Goal: Information Seeking & Learning: Check status

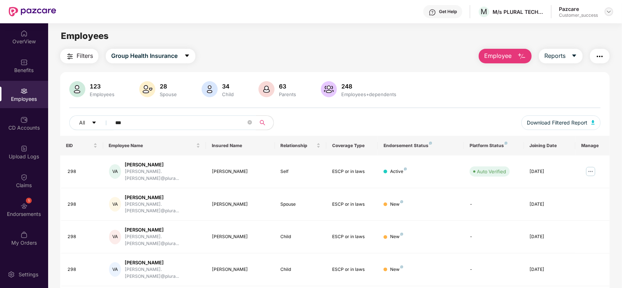
click at [611, 12] on img at bounding box center [609, 12] width 6 height 6
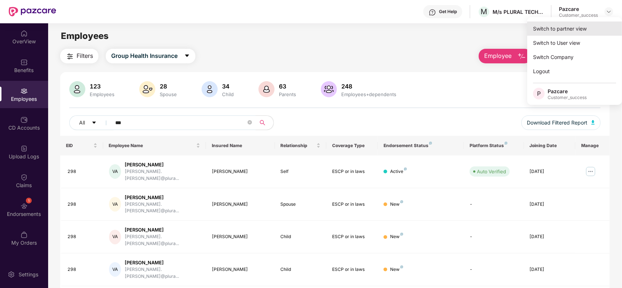
click at [573, 26] on div "Switch to partner view" at bounding box center [574, 29] width 95 height 14
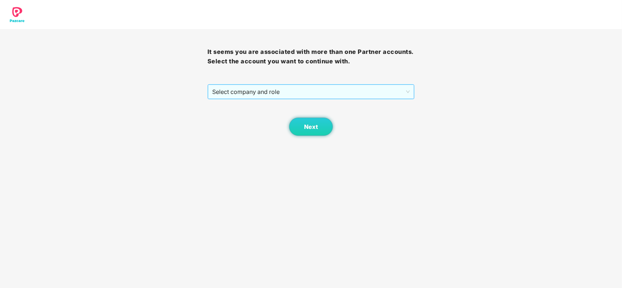
click at [299, 95] on span "Select company and role" at bounding box center [311, 92] width 198 height 14
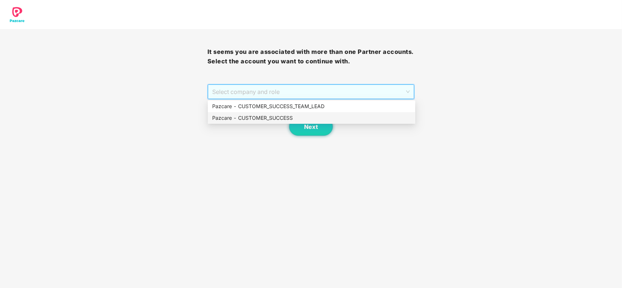
click at [281, 120] on div "Pazcare - CUSTOMER_SUCCESS" at bounding box center [311, 118] width 199 height 8
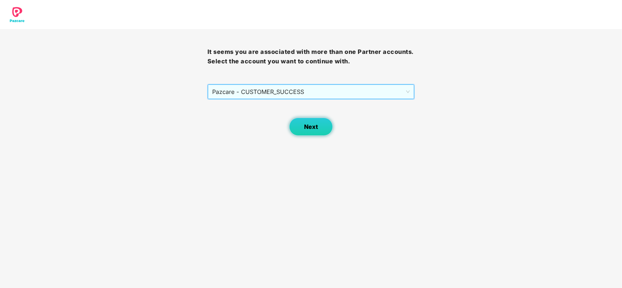
click at [298, 124] on button "Next" at bounding box center [311, 127] width 44 height 18
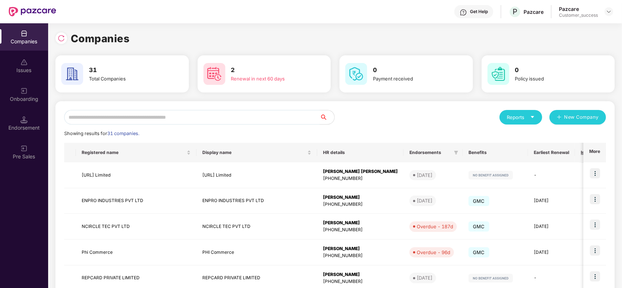
click at [179, 121] on input "text" at bounding box center [192, 117] width 256 height 15
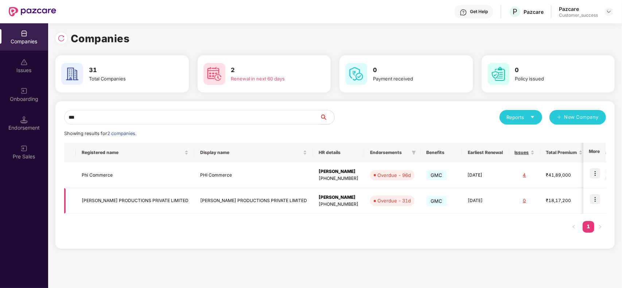
type input "***"
click at [594, 200] on img at bounding box center [595, 199] width 10 height 10
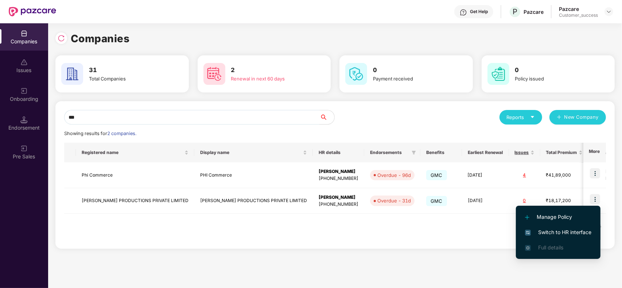
click at [553, 232] on span "Switch to HR interface" at bounding box center [558, 233] width 66 height 8
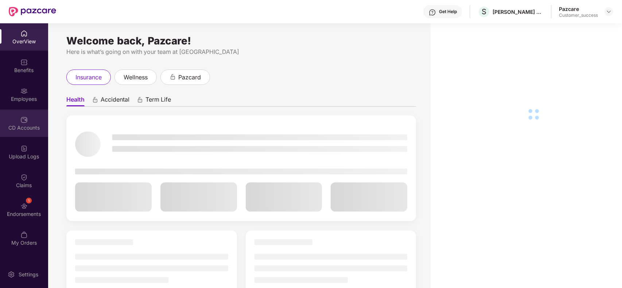
click at [26, 126] on div "CD Accounts" at bounding box center [24, 127] width 48 height 7
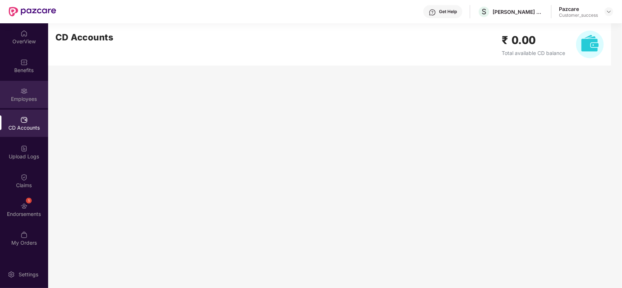
click at [26, 98] on div "Employees" at bounding box center [24, 98] width 48 height 7
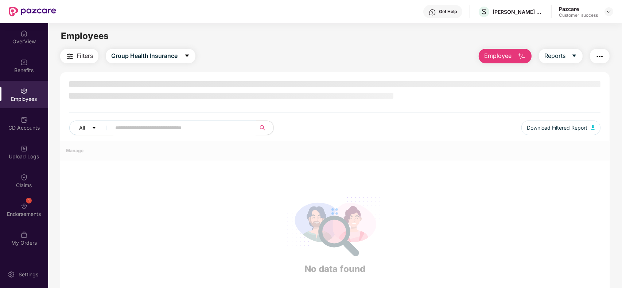
click at [161, 126] on div "All Download Filtered Report" at bounding box center [334, 111] width 549 height 60
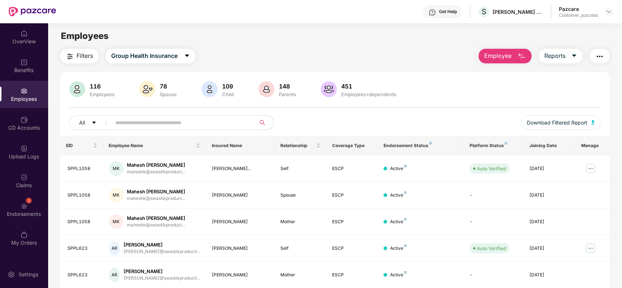
click at [161, 126] on input "text" at bounding box center [180, 122] width 131 height 11
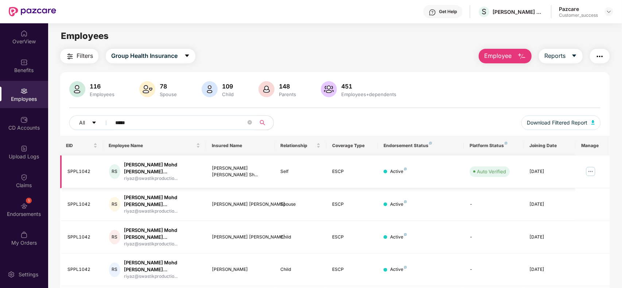
type input "*****"
click at [591, 170] on img at bounding box center [591, 172] width 12 height 12
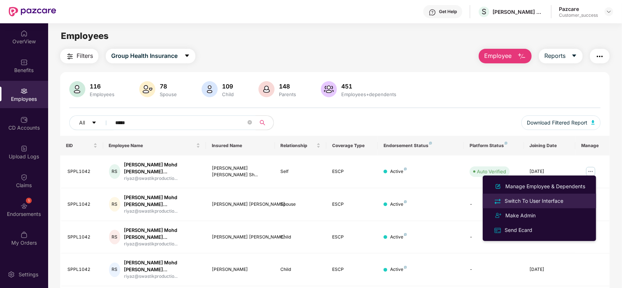
click at [540, 204] on div "Switch To User Interface" at bounding box center [534, 201] width 62 height 8
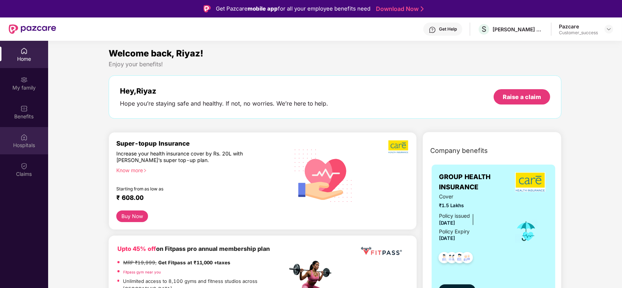
click at [31, 148] on div "Hospitals" at bounding box center [24, 145] width 48 height 7
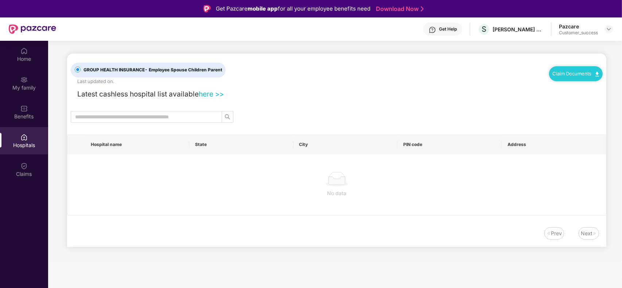
click at [29, 186] on div "Home My family Benefits Hospitals Claims" at bounding box center [24, 185] width 48 height 288
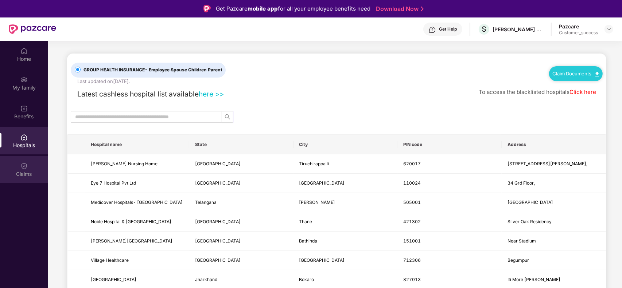
click at [28, 178] on div "Claims" at bounding box center [24, 169] width 48 height 27
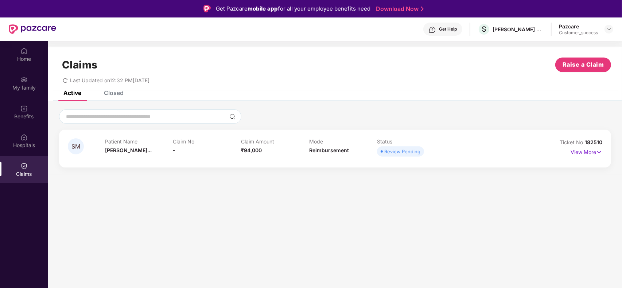
click at [590, 141] on span "182510" at bounding box center [593, 142] width 17 height 6
copy div "No 182510"
click at [582, 151] on p "View More" at bounding box center [586, 152] width 32 height 10
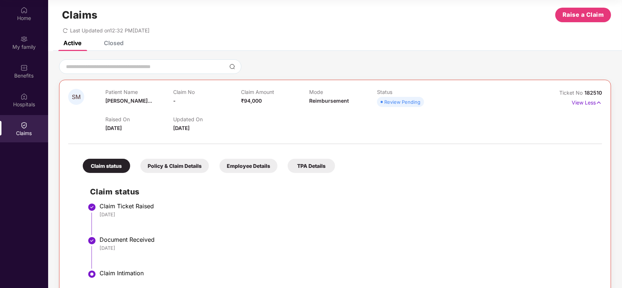
scroll to position [27, 0]
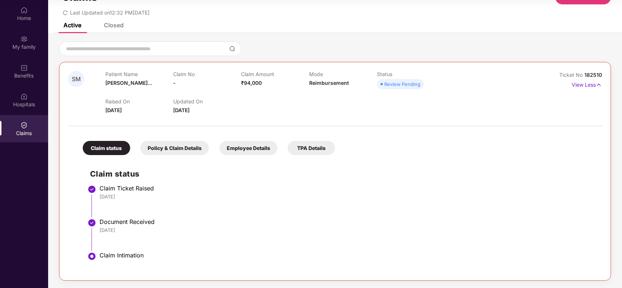
click at [593, 73] on span "182510" at bounding box center [592, 75] width 17 height 6
copy div "No 182510"
click at [117, 24] on div "Closed" at bounding box center [114, 25] width 20 height 7
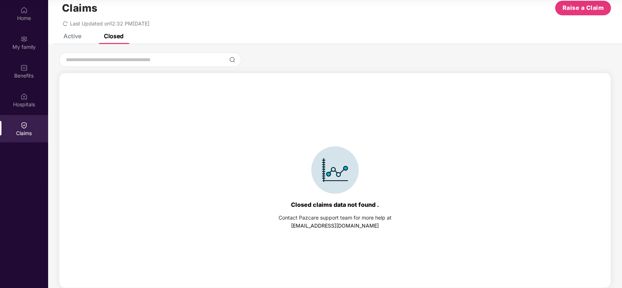
scroll to position [16, 0]
click at [74, 35] on div "Active" at bounding box center [72, 36] width 18 height 7
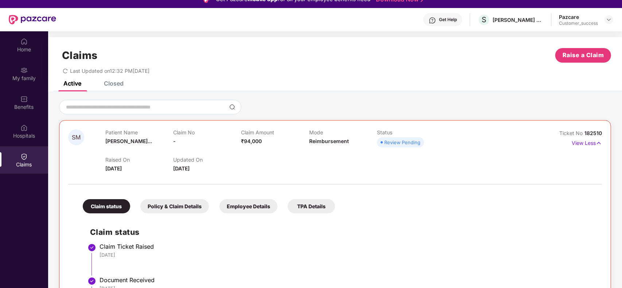
scroll to position [4, 0]
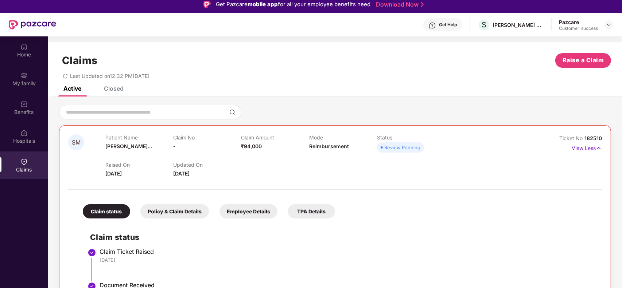
click at [405, 147] on div "Review Pending" at bounding box center [402, 147] width 36 height 7
click at [119, 86] on div "Claims Raise a Claim Last Updated on 12:32 PM, 09 Oct 2025" at bounding box center [335, 64] width 574 height 44
click at [112, 91] on div "Closed" at bounding box center [114, 88] width 20 height 7
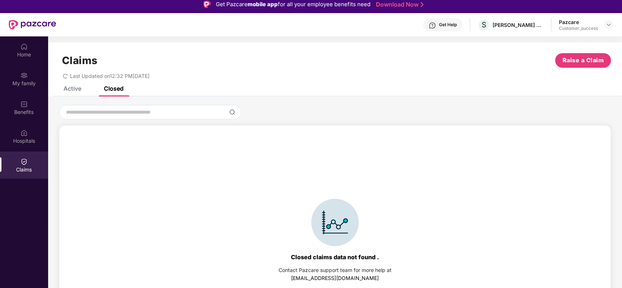
click at [78, 88] on div "Active" at bounding box center [72, 88] width 18 height 7
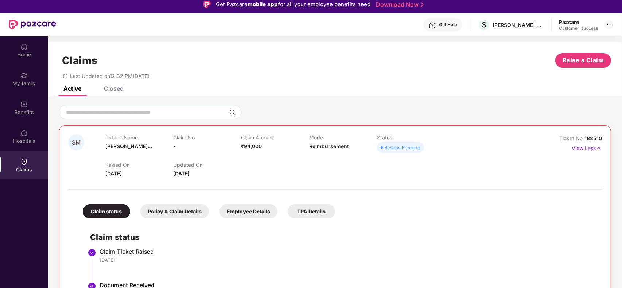
click at [285, 117] on div at bounding box center [335, 112] width 552 height 15
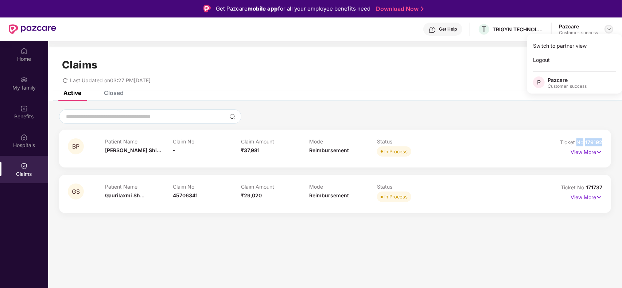
click at [608, 28] on img at bounding box center [609, 29] width 6 height 6
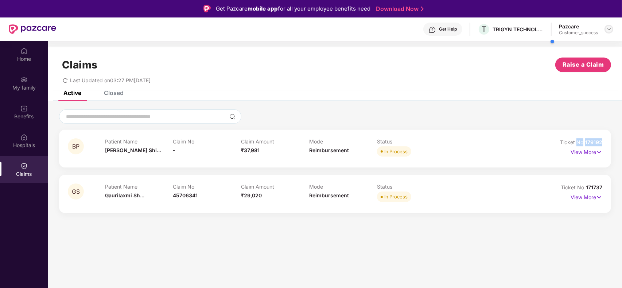
click at [607, 29] on img at bounding box center [609, 29] width 6 height 6
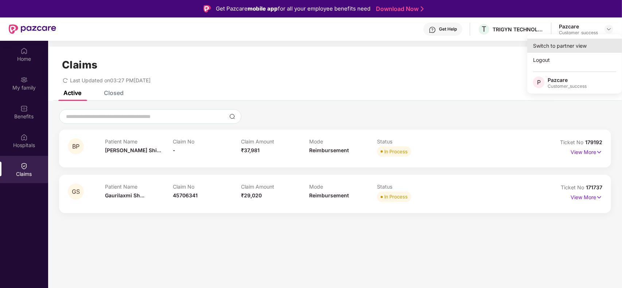
click at [538, 47] on div "Switch to partner view" at bounding box center [574, 46] width 95 height 14
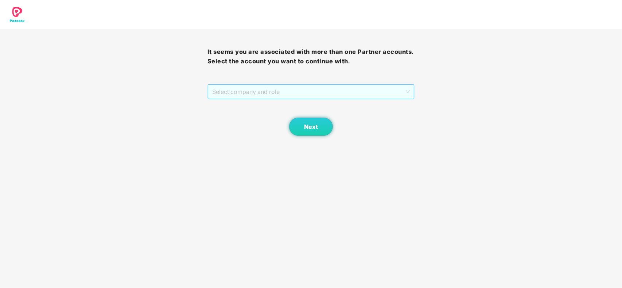
click at [254, 97] on span "Select company and role" at bounding box center [311, 92] width 198 height 14
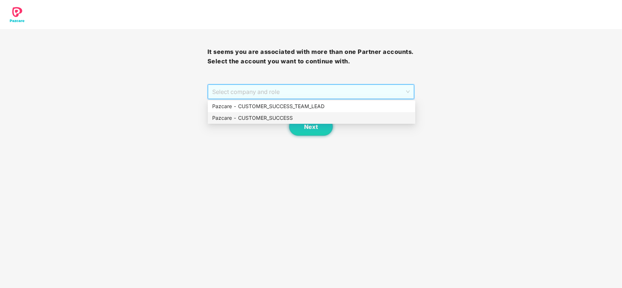
click at [256, 116] on div "Pazcare - CUSTOMER_SUCCESS" at bounding box center [311, 118] width 199 height 8
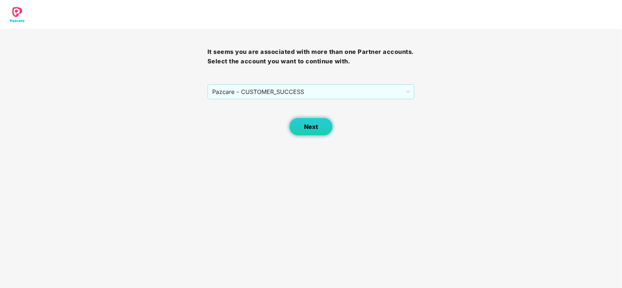
click at [307, 123] on button "Next" at bounding box center [311, 127] width 44 height 18
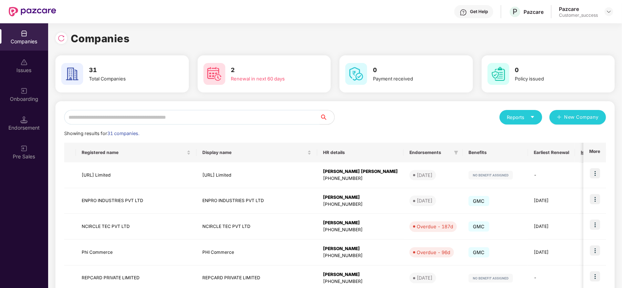
click at [159, 116] on input "text" at bounding box center [192, 117] width 256 height 15
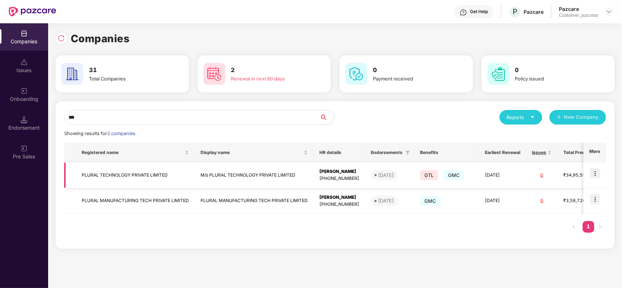
type input "***"
click at [598, 174] on img at bounding box center [595, 173] width 10 height 10
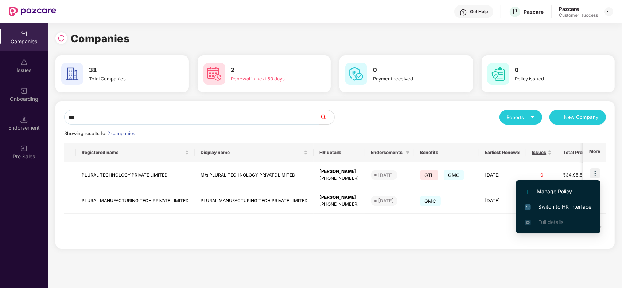
click at [548, 206] on span "Switch to HR interface" at bounding box center [558, 207] width 66 height 8
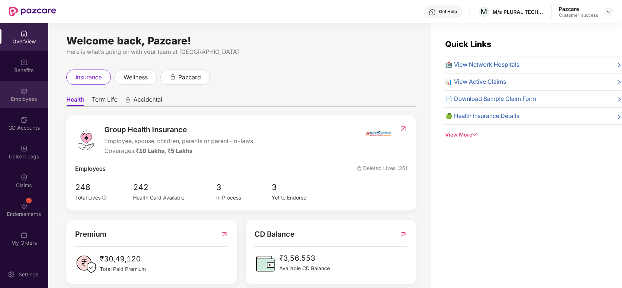
click at [30, 86] on div "Employees" at bounding box center [24, 94] width 48 height 27
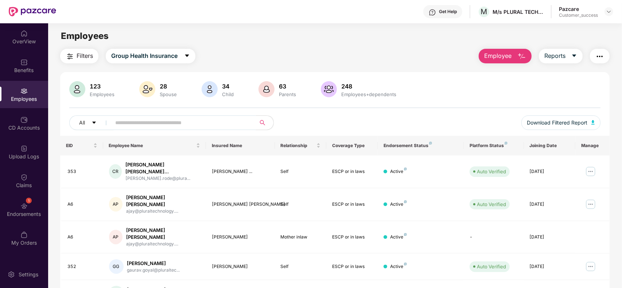
click at [180, 126] on input "text" at bounding box center [180, 122] width 131 height 11
paste input "***"
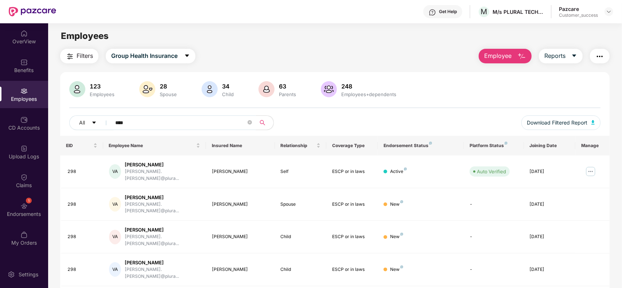
type input "***"
